Goal: Navigation & Orientation: Find specific page/section

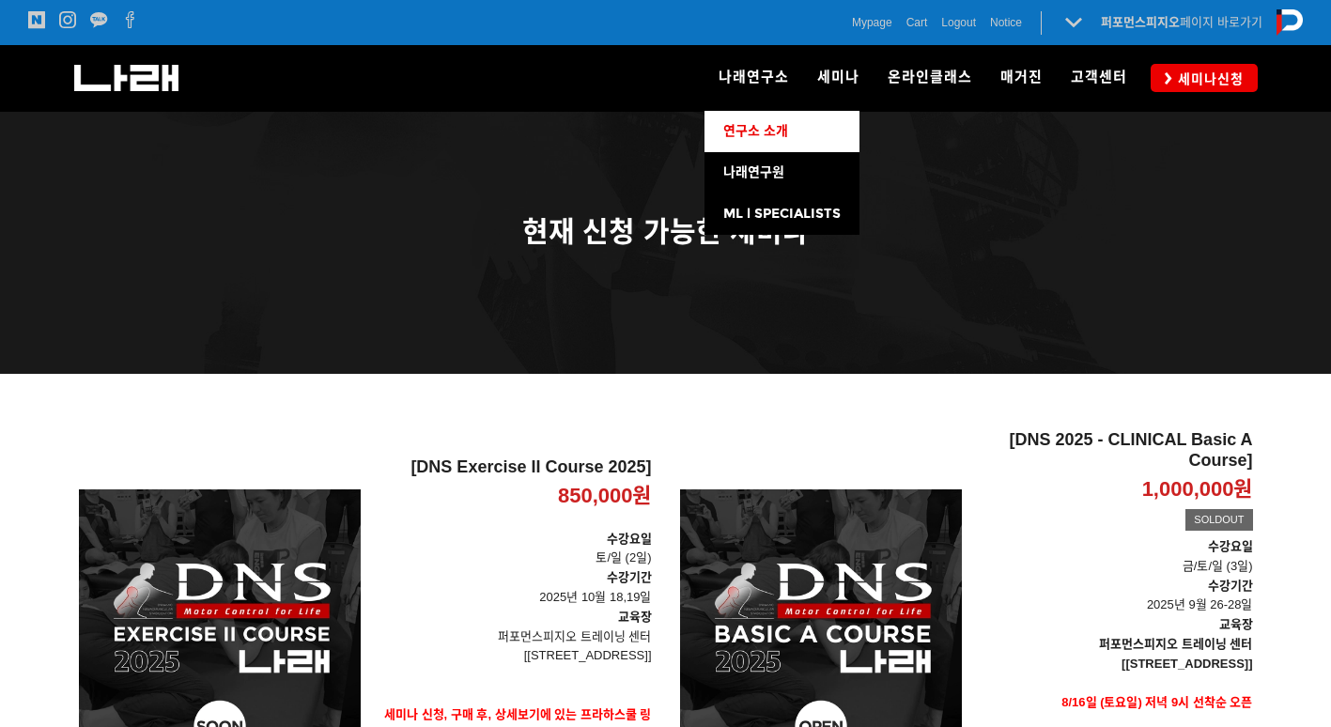
click at [781, 137] on span "연구소 소개" at bounding box center [755, 131] width 65 height 16
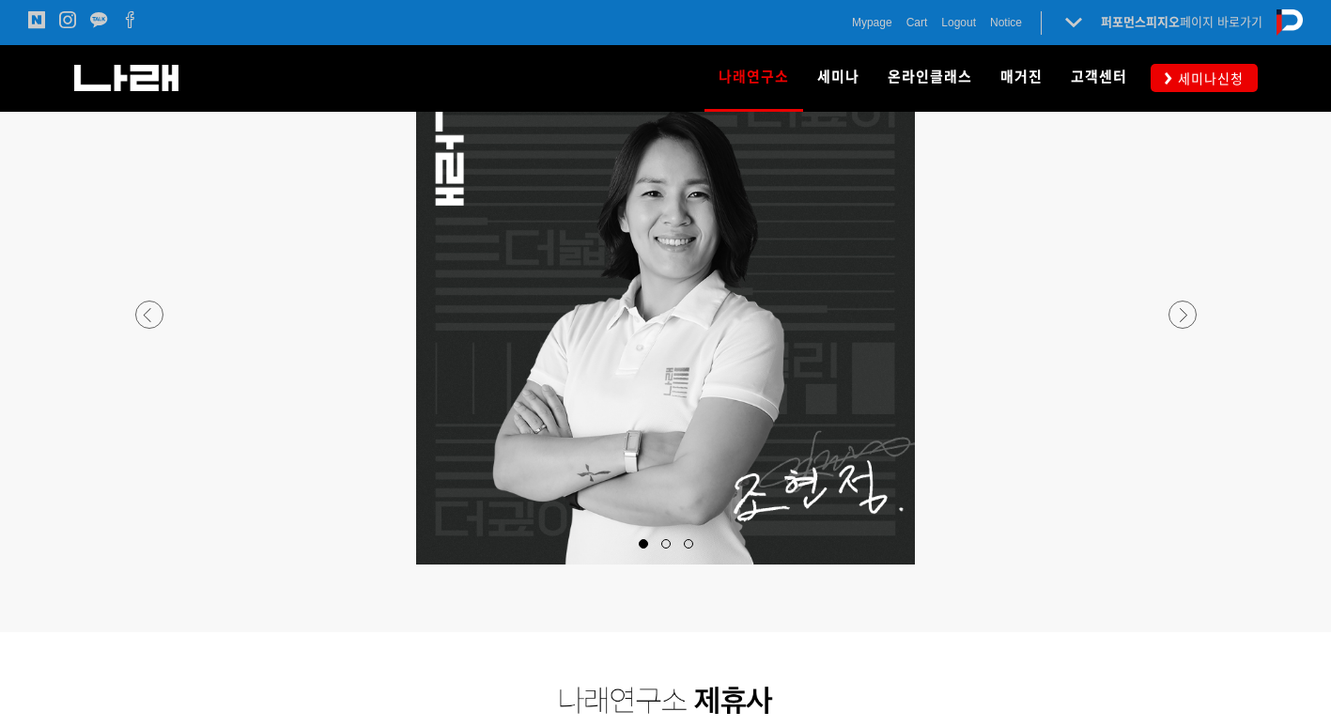
scroll to position [2536, 0]
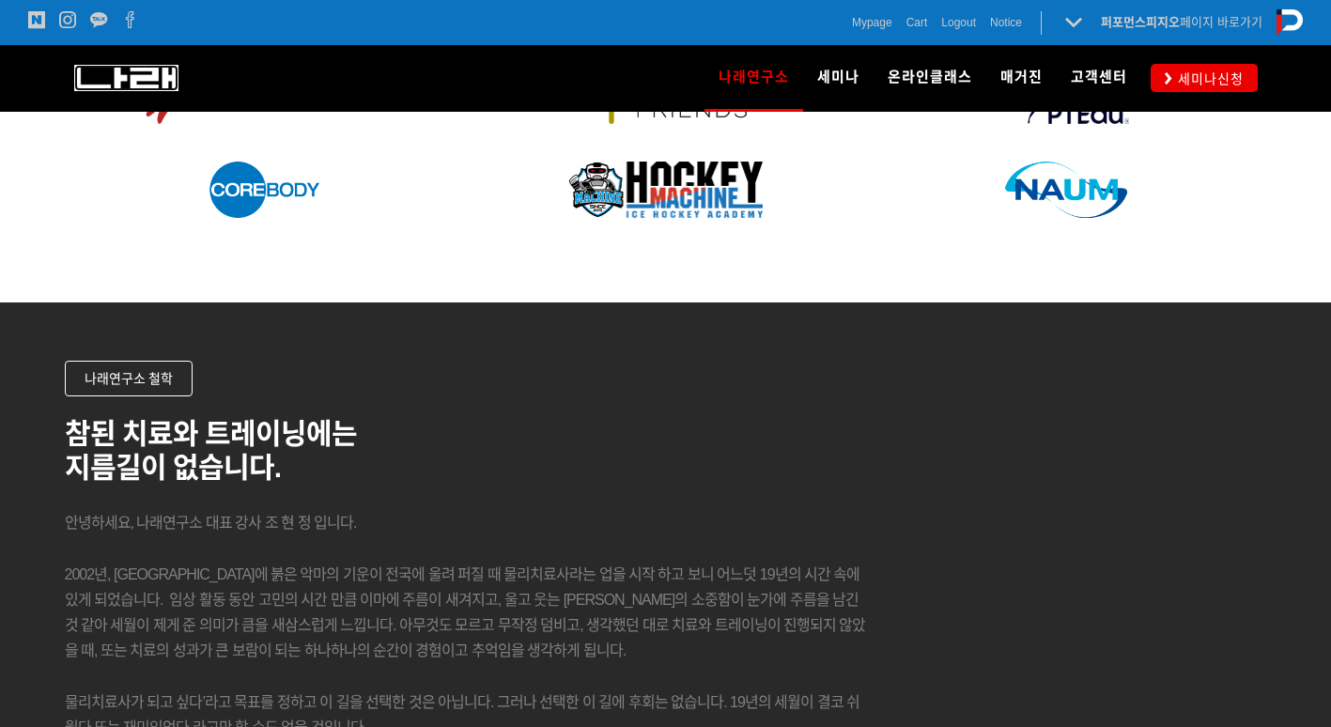
click at [128, 85] on img at bounding box center [126, 78] width 104 height 26
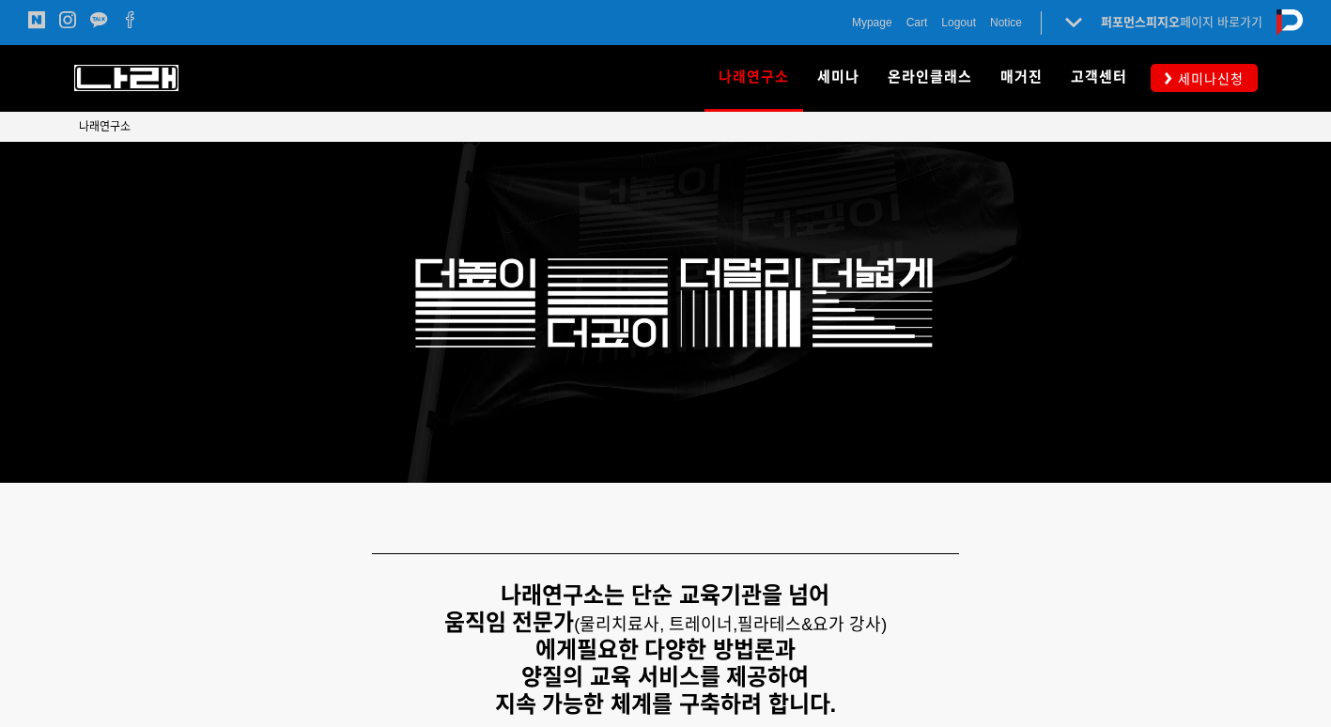
click at [83, 76] on img at bounding box center [126, 78] width 104 height 26
click at [1167, 84] on icon at bounding box center [1169, 78] width 8 height 12
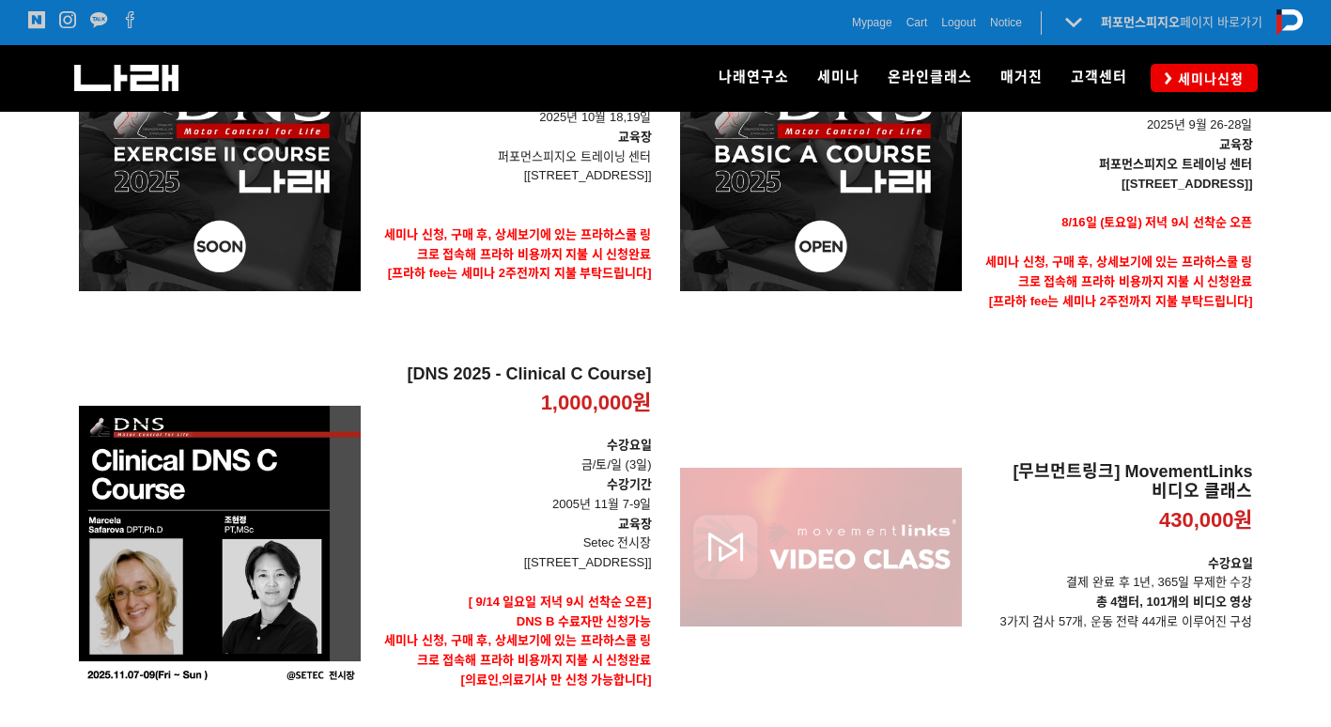
scroll to position [184, 0]
